Goal: Information Seeking & Learning: Learn about a topic

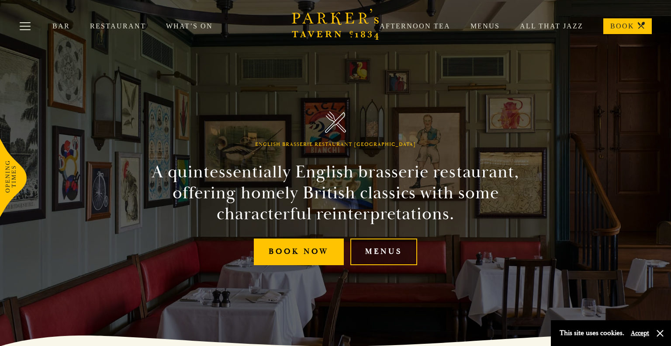
click at [386, 265] on link "Menus" at bounding box center [383, 251] width 67 height 27
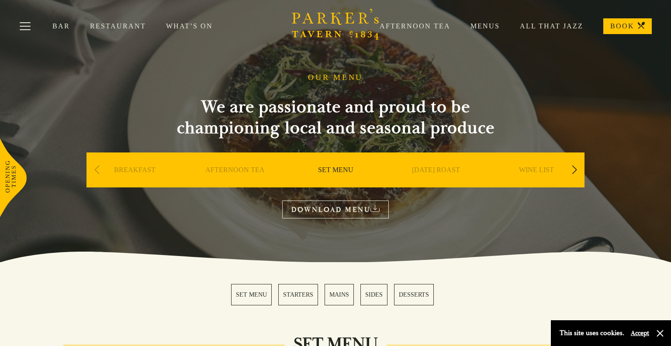
click at [495, 28] on link "Menus" at bounding box center [474, 26] width 49 height 9
